Goal: Transaction & Acquisition: Purchase product/service

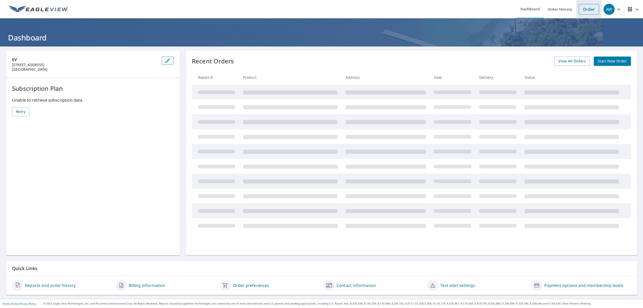
click at [585, 9] on link "Order" at bounding box center [589, 9] width 20 height 11
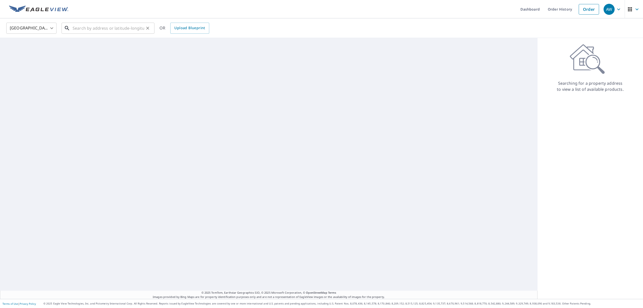
click at [123, 28] on input "text" at bounding box center [109, 28] width 72 height 14
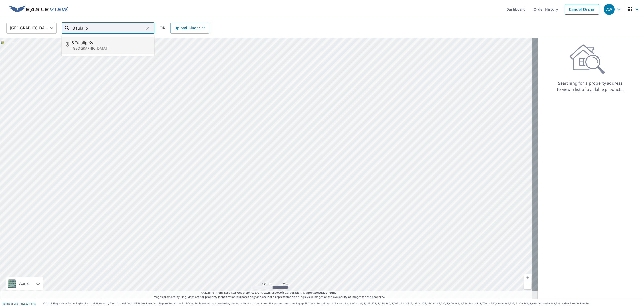
click at [84, 47] on p "[GEOGRAPHIC_DATA]" at bounding box center [111, 48] width 79 height 5
type input "[STREET_ADDRESS]"
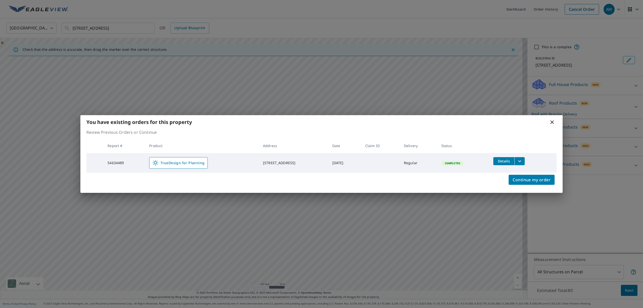
click at [553, 123] on icon at bounding box center [552, 122] width 6 height 6
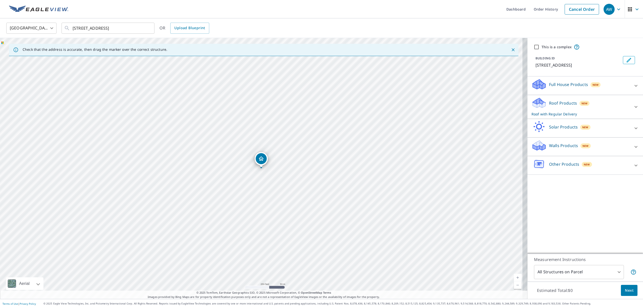
click at [569, 163] on p "Other Products" at bounding box center [564, 164] width 30 height 6
click at [564, 163] on p "Other Products" at bounding box center [564, 164] width 30 height 6
click at [565, 84] on p "Full House Products" at bounding box center [568, 84] width 39 height 6
click at [565, 86] on p "Full House Products" at bounding box center [568, 84] width 39 height 6
click at [556, 105] on p "Roof Products" at bounding box center [563, 103] width 28 height 6
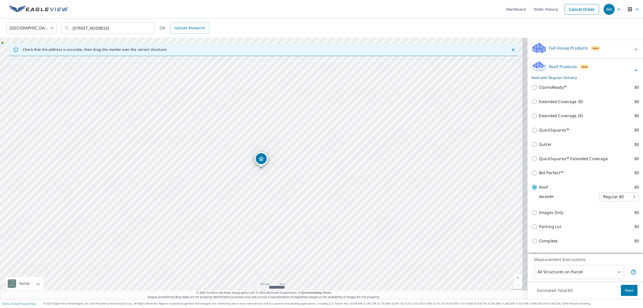
scroll to position [105, 0]
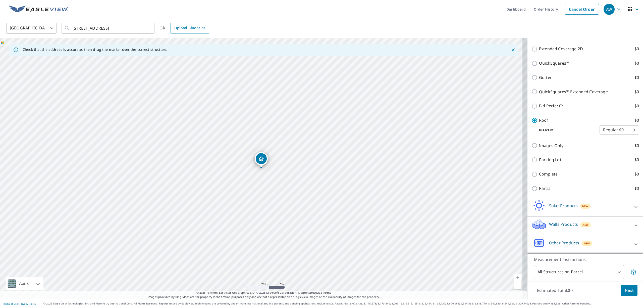
click at [531, 145] on input "Images Only $0" at bounding box center [535, 145] width 8 height 6
checkbox input "true"
checkbox input "false"
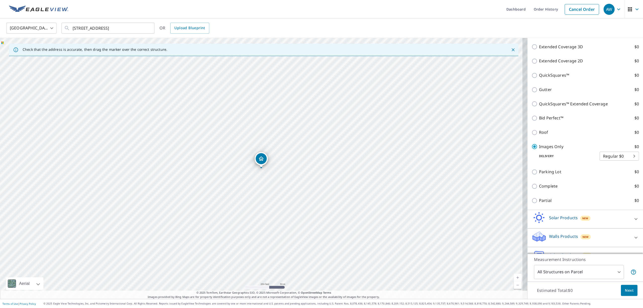
scroll to position [118, 0]
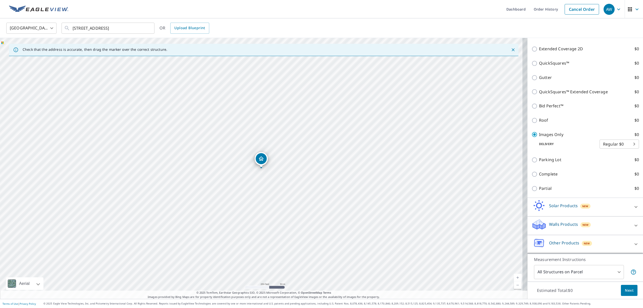
click at [600, 143] on body "AW AW Dashboard Order History Cancel Order AW [GEOGRAPHIC_DATA] [GEOGRAPHIC_DAT…" at bounding box center [321, 154] width 643 height 308
click at [545, 134] on div at bounding box center [321, 154] width 643 height 308
click at [607, 142] on body "AW AW Dashboard Order History Cancel Order AW [GEOGRAPHIC_DATA] [GEOGRAPHIC_DAT…" at bounding box center [321, 154] width 643 height 308
click at [550, 136] on div at bounding box center [321, 154] width 643 height 308
click at [575, 10] on link "Cancel Order" at bounding box center [581, 9] width 34 height 11
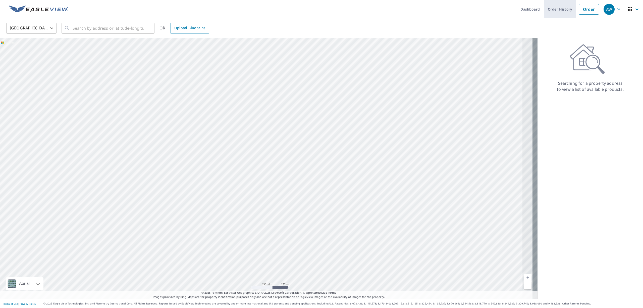
click at [548, 12] on link "Order History" at bounding box center [560, 9] width 32 height 18
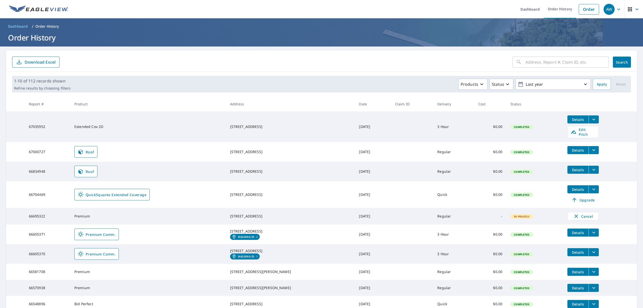
click at [591, 167] on icon "filesDropdownBtn-66834948" at bounding box center [594, 169] width 6 height 6
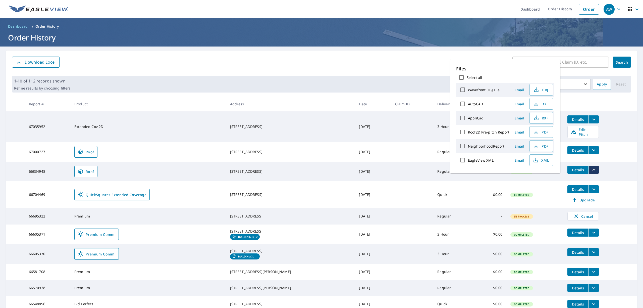
click at [487, 206] on td "$0.00" at bounding box center [490, 194] width 32 height 27
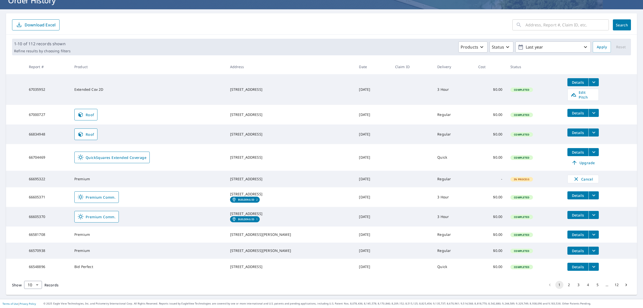
scroll to position [54, 0]
click at [591, 212] on icon "filesDropdownBtn-66605370" at bounding box center [594, 215] width 6 height 6
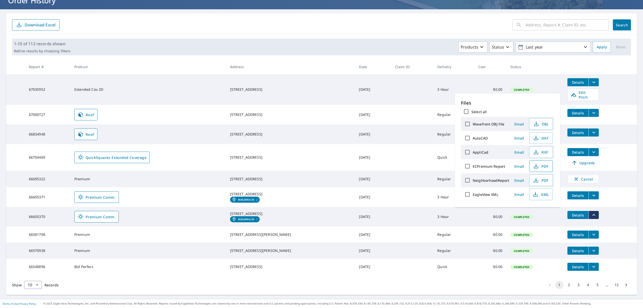
click at [539, 167] on span "PDF" at bounding box center [540, 166] width 16 height 6
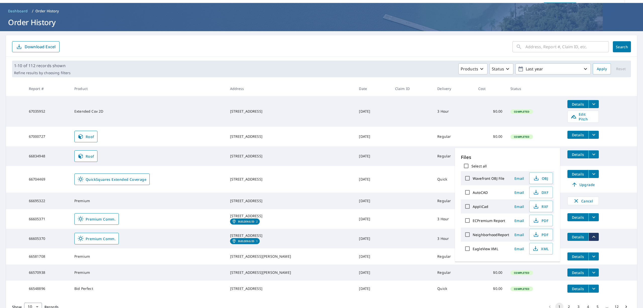
scroll to position [0, 0]
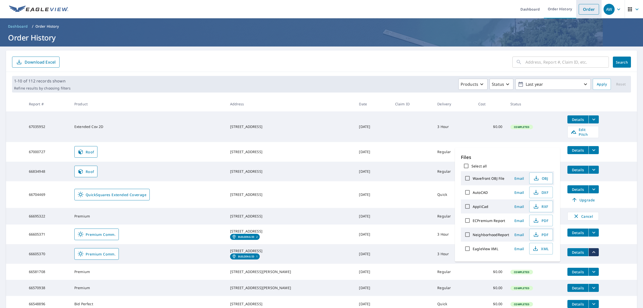
click at [579, 8] on link "Order" at bounding box center [589, 9] width 20 height 11
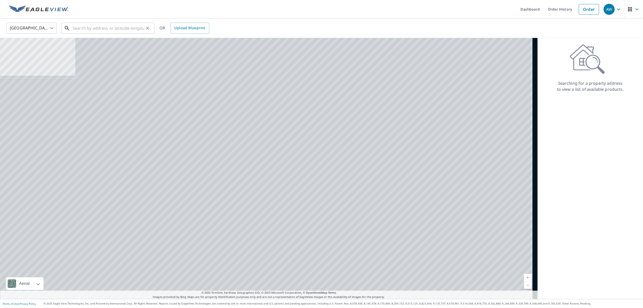
click at [120, 25] on input "text" at bounding box center [109, 28] width 72 height 14
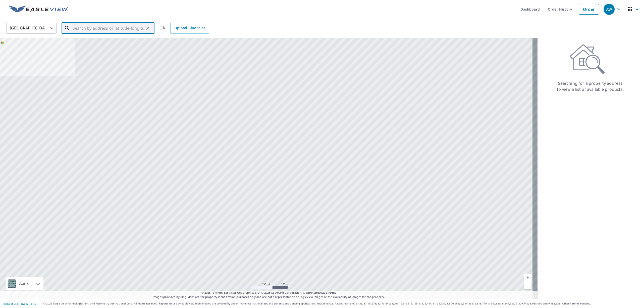
click at [123, 29] on input "text" at bounding box center [109, 28] width 72 height 14
click at [109, 29] on input "text" at bounding box center [109, 28] width 72 height 14
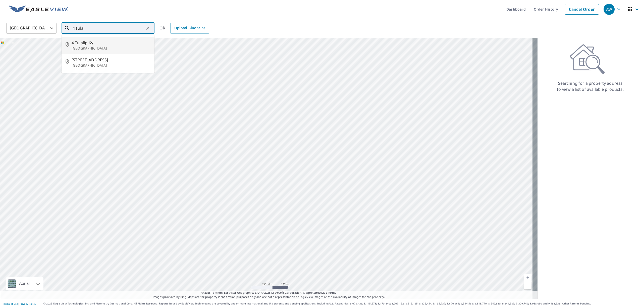
click at [100, 44] on span "4 Tulalip Ky" at bounding box center [111, 43] width 79 height 6
type input "[STREET_ADDRESS]"
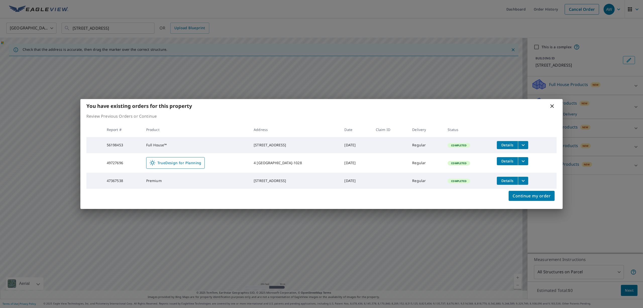
click at [552, 104] on icon at bounding box center [552, 106] width 4 height 4
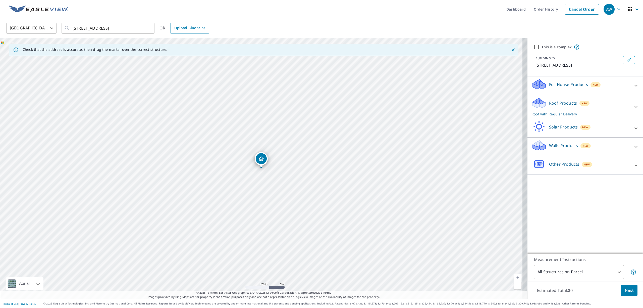
click at [586, 102] on div "Roof Products New Roof with Regular Delivery" at bounding box center [580, 107] width 98 height 20
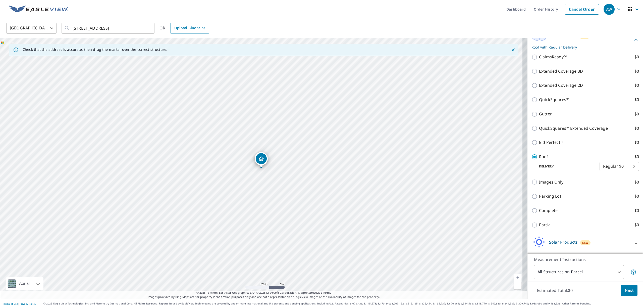
click at [531, 184] on input "Images Only $0" at bounding box center [535, 182] width 8 height 6
checkbox input "true"
checkbox input "false"
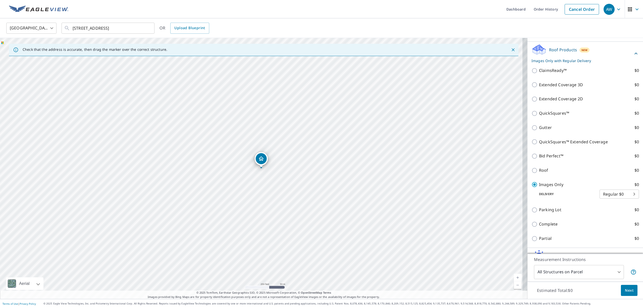
scroll to position [80, 0]
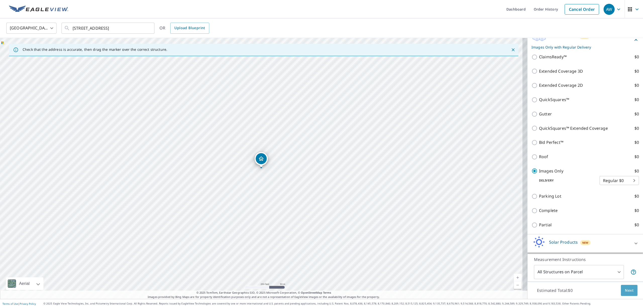
click at [625, 292] on span "Next" at bounding box center [629, 290] width 9 height 6
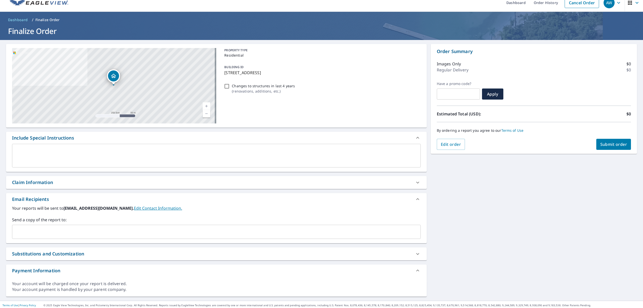
scroll to position [9, 0]
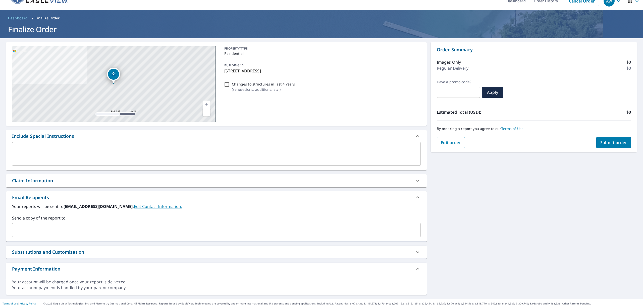
click at [69, 229] on input "text" at bounding box center [212, 230] width 396 height 10
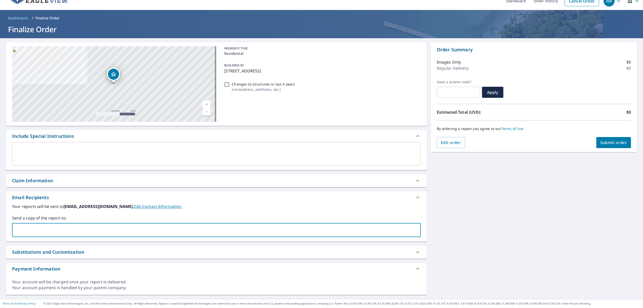
click at [469, 216] on div "[STREET_ADDRESS] Aerial Road A standard road map Aerial A detailed look from ab…" at bounding box center [321, 168] width 643 height 260
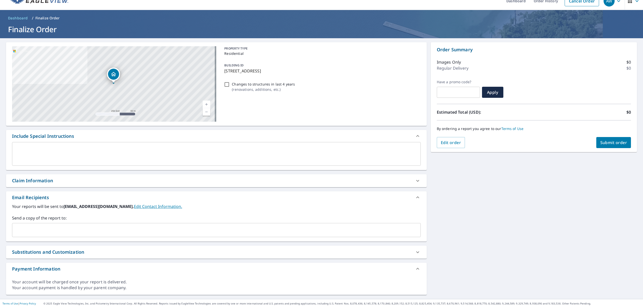
click at [618, 143] on span "Submit order" at bounding box center [613, 143] width 27 height 6
checkbox input "true"
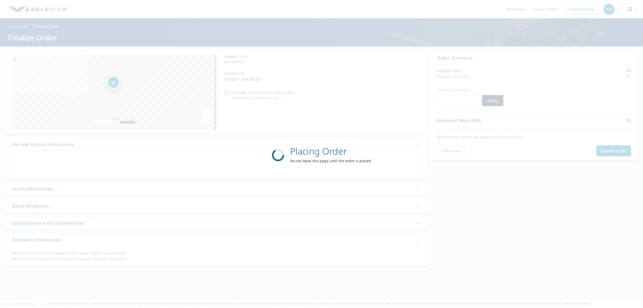
scroll to position [0, 0]
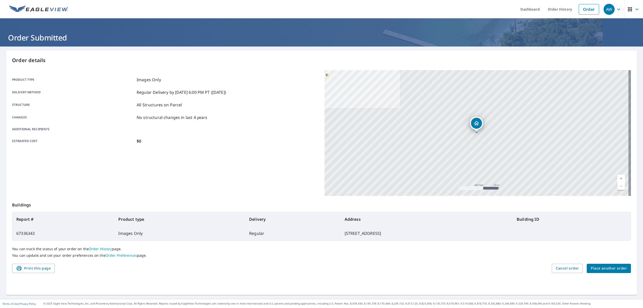
click at [149, 121] on div "Product type Images Only Delivery method Regular Delivery by [DATE] 6:00 PM PT …" at bounding box center [165, 110] width 306 height 67
click at [127, 84] on div "Product type Images Only Delivery method Regular Delivery by [DATE] 6:00 PM PT …" at bounding box center [165, 110] width 306 height 67
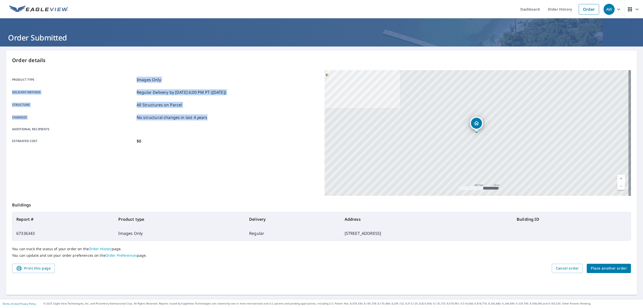
drag, startPoint x: 205, startPoint y: 116, endPoint x: 123, endPoint y: 72, distance: 92.7
click at [123, 72] on div "Product type Images Only Delivery method Regular Delivery by [DATE] 6:00 PM PT …" at bounding box center [165, 110] width 306 height 80
click at [87, 88] on div "Product type Images Only Delivery method Regular Delivery by [DATE] 6:00 PM PT …" at bounding box center [165, 110] width 306 height 67
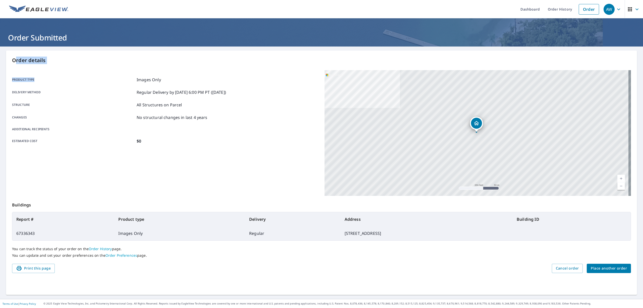
drag, startPoint x: 14, startPoint y: 59, endPoint x: 90, endPoint y: 78, distance: 77.8
click at [90, 78] on div "Order details Product type Images Only Delivery method Regular Delivery by [DAT…" at bounding box center [321, 172] width 631 height 244
click at [27, 74] on div "Product type Images Only Delivery method Regular Delivery by [DATE] 6:00 PM PT …" at bounding box center [165, 110] width 306 height 80
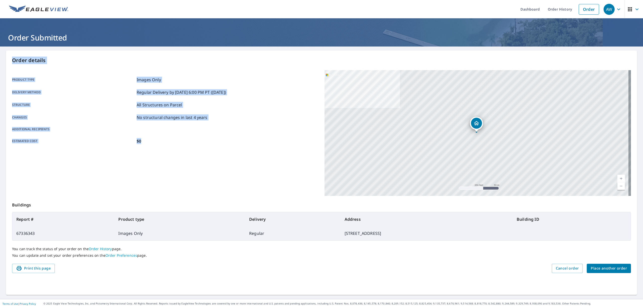
drag, startPoint x: 13, startPoint y: 60, endPoint x: 200, endPoint y: 142, distance: 204.5
click at [200, 142] on div "Order details Product type Images Only Delivery method Regular Delivery by [DAT…" at bounding box center [321, 172] width 631 height 244
click at [200, 142] on div "Estimated cost $0" at bounding box center [165, 141] width 306 height 6
